Goal: Information Seeking & Learning: Learn about a topic

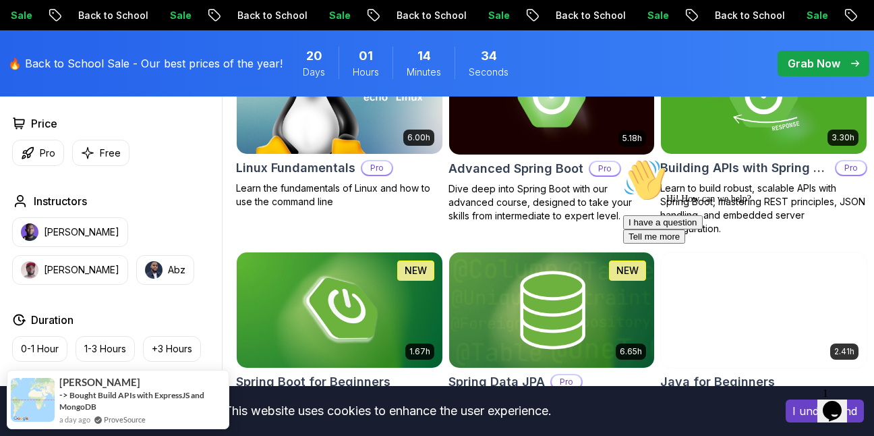
scroll to position [531, 0]
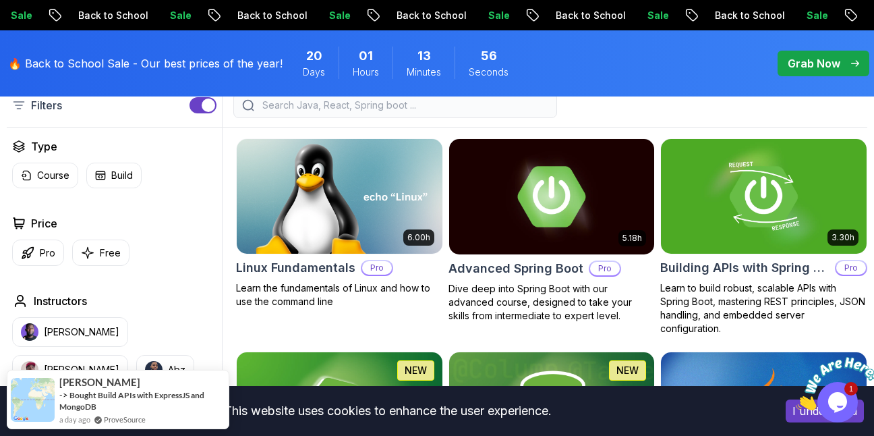
scroll to position [398, 0]
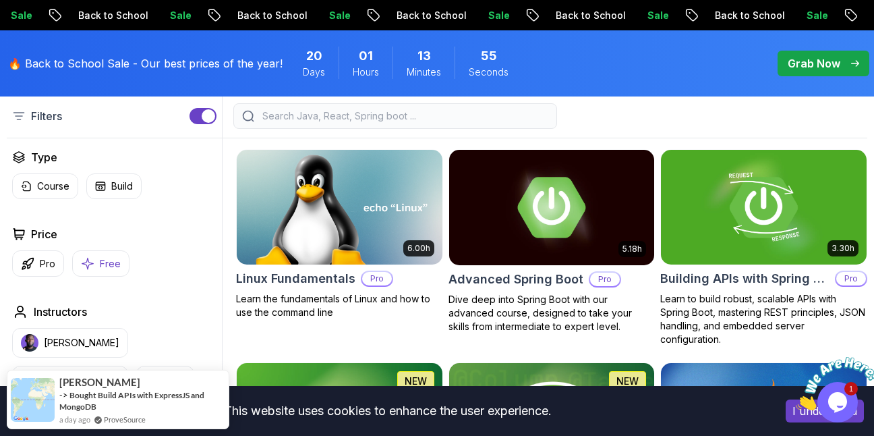
click at [109, 266] on p "Free" at bounding box center [110, 263] width 21 height 13
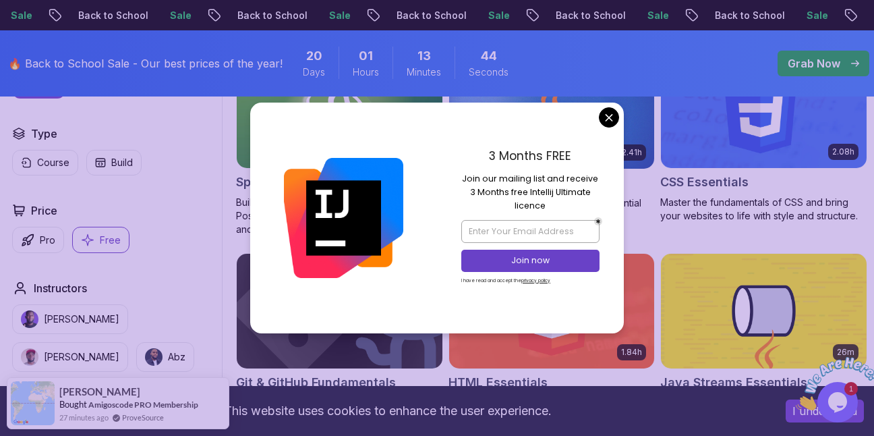
scroll to position [488, 0]
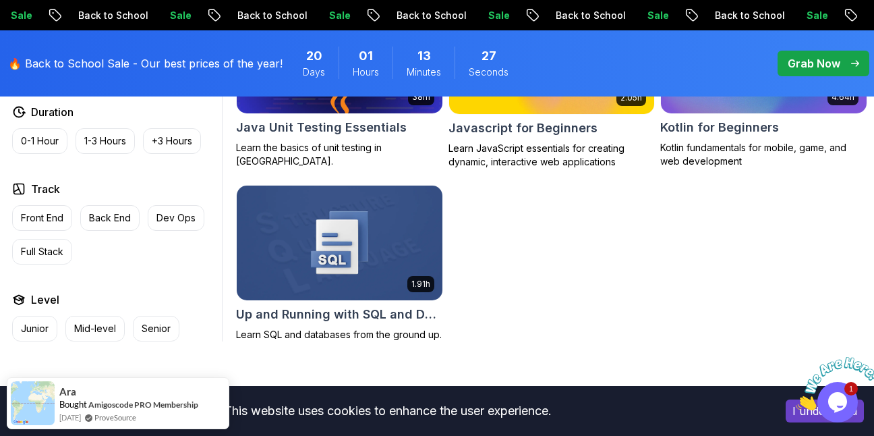
scroll to position [942, 0]
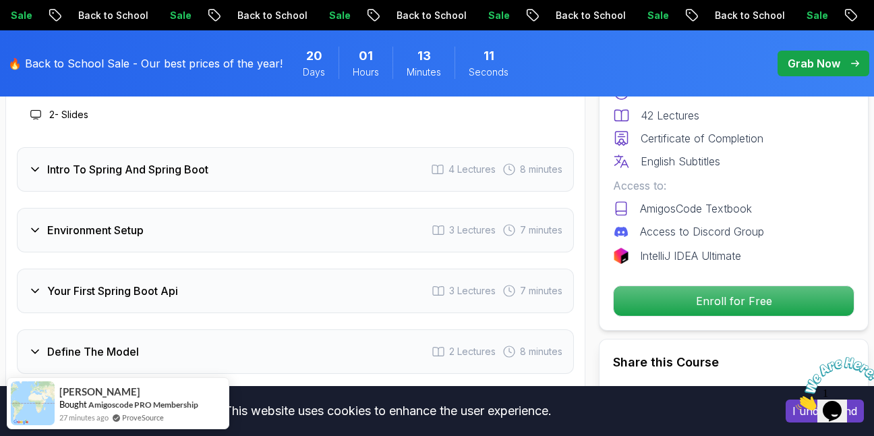
scroll to position [1912, 0]
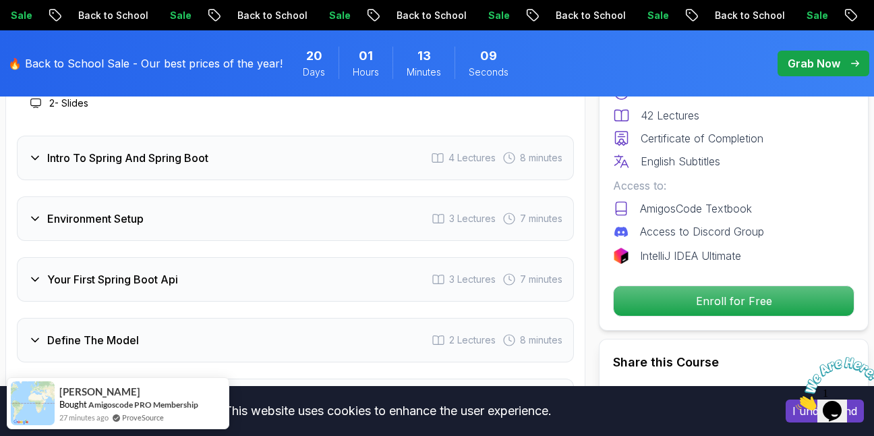
click at [299, 173] on div "Intro To Spring And Spring Boot 4 Lectures 8 minutes" at bounding box center [295, 158] width 557 height 45
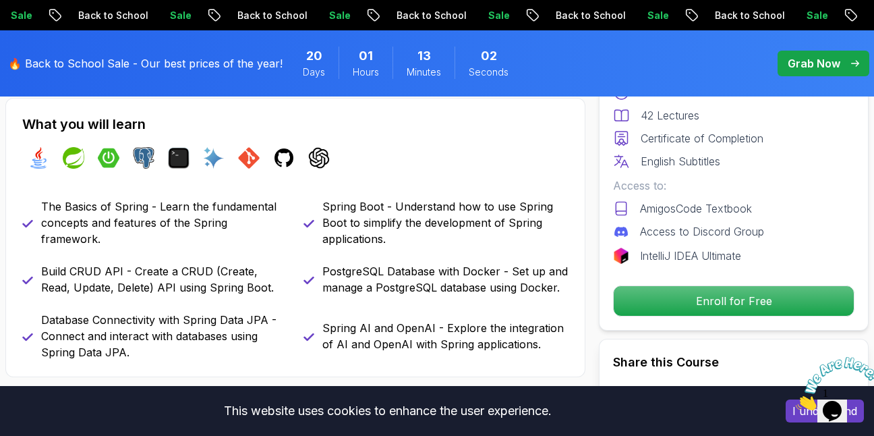
scroll to position [507, 0]
